Goal: Information Seeking & Learning: Understand process/instructions

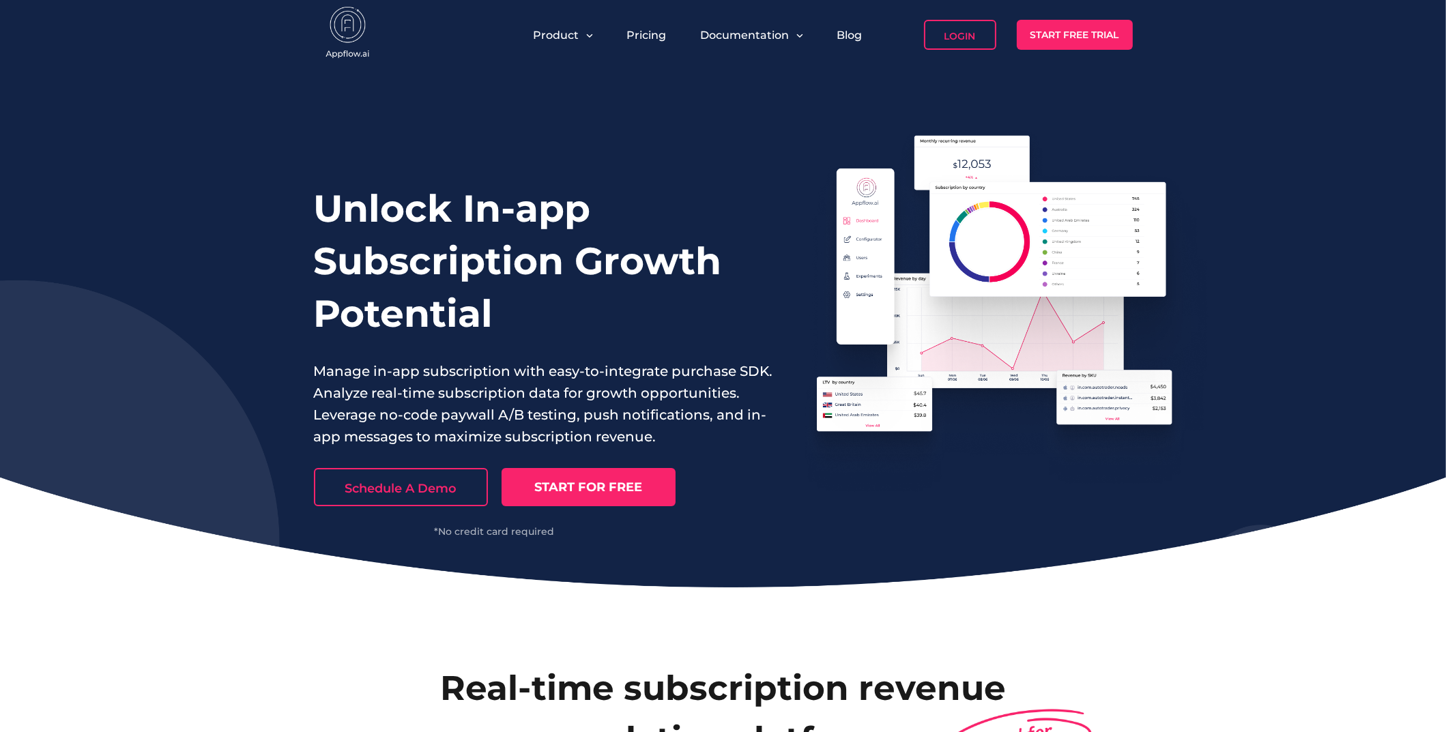
click at [662, 42] on div "Pricing" at bounding box center [646, 35] width 53 height 30
click at [658, 37] on link "Pricing" at bounding box center [647, 35] width 40 height 13
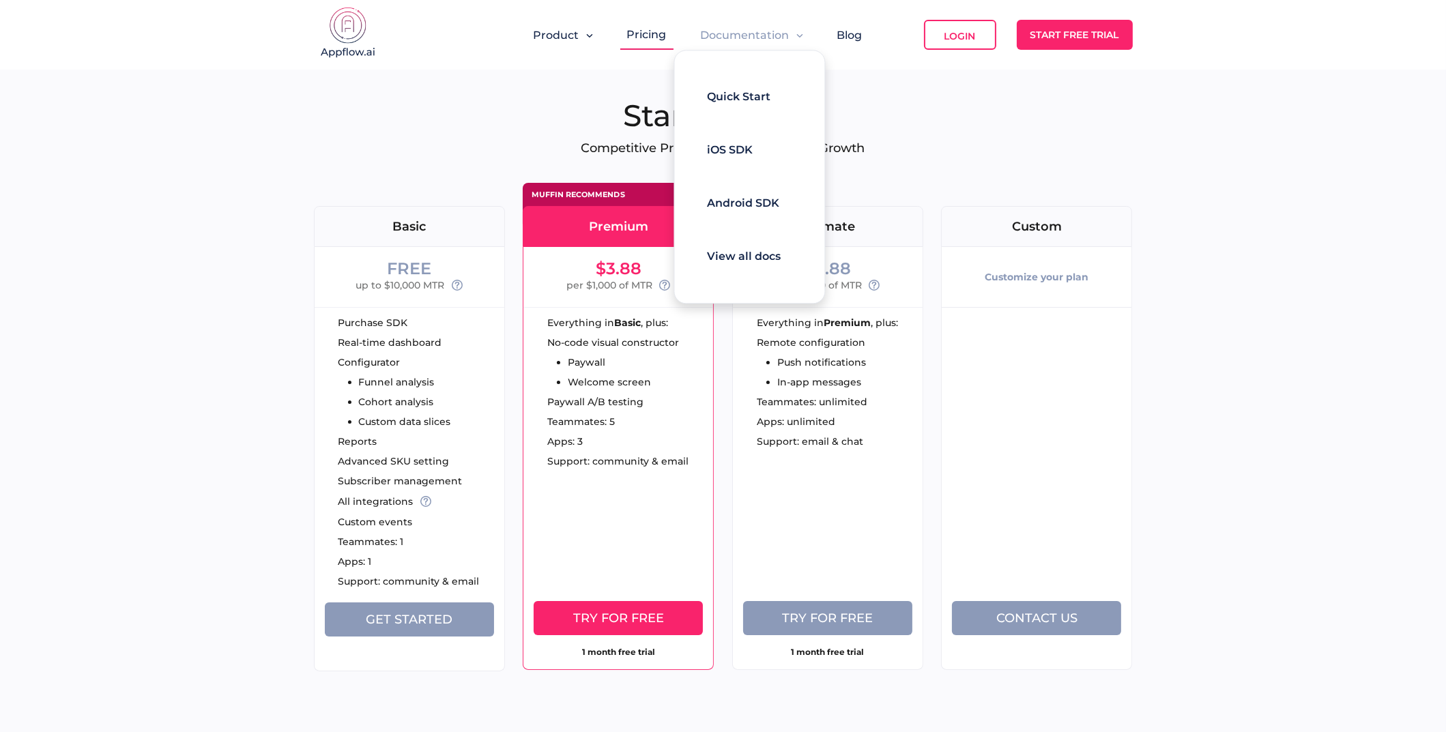
click at [769, 29] on span "Documentation" at bounding box center [745, 35] width 89 height 13
click at [737, 87] on div "Quick Start" at bounding box center [739, 96] width 63 height 27
